Goal: Information Seeking & Learning: Learn about a topic

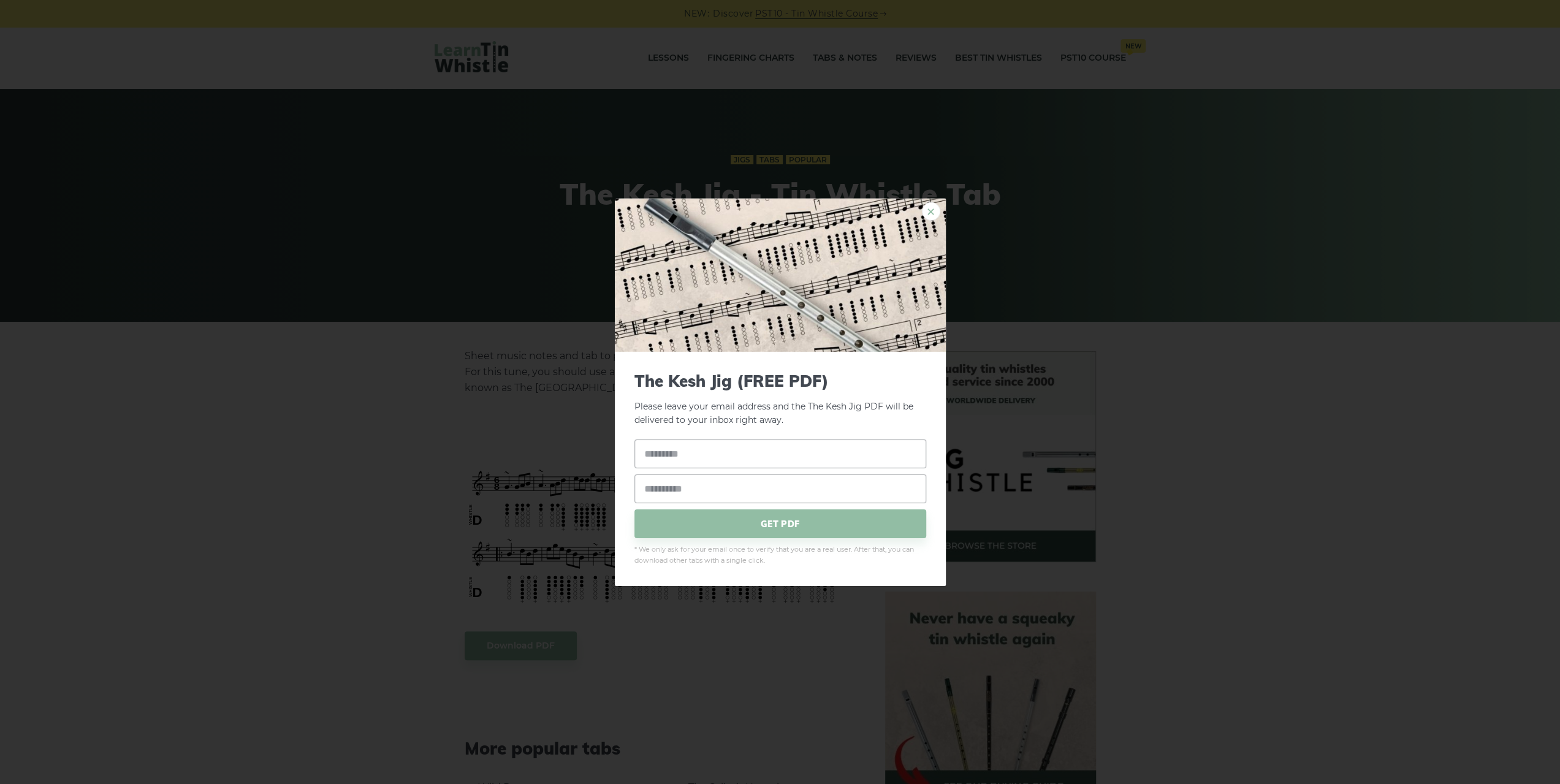
click at [931, 215] on link "×" at bounding box center [931, 211] width 19 height 19
click at [933, 213] on link "×" at bounding box center [931, 211] width 19 height 19
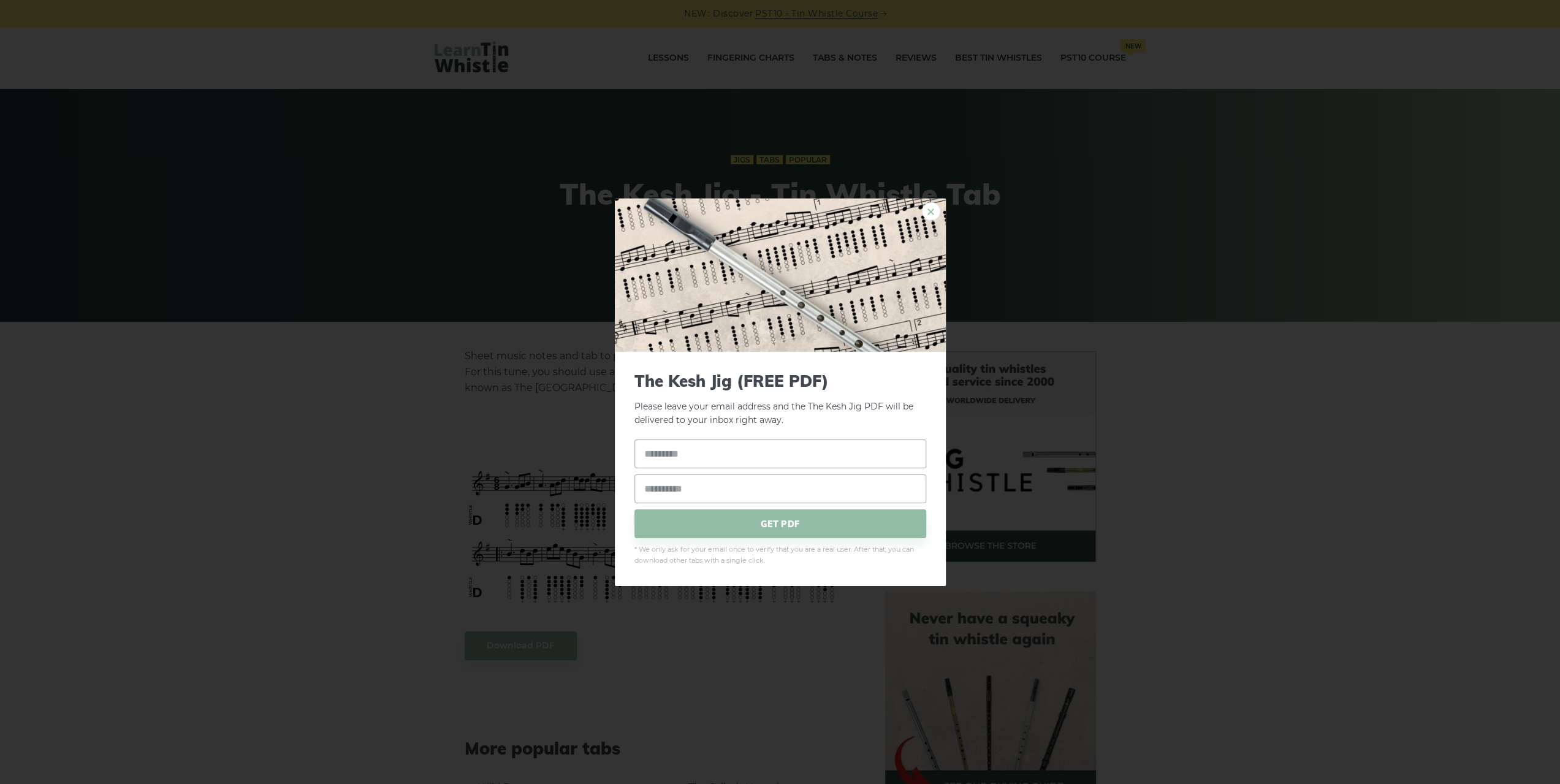
click at [932, 211] on link "×" at bounding box center [931, 211] width 19 height 19
